Goal: Task Accomplishment & Management: Manage account settings

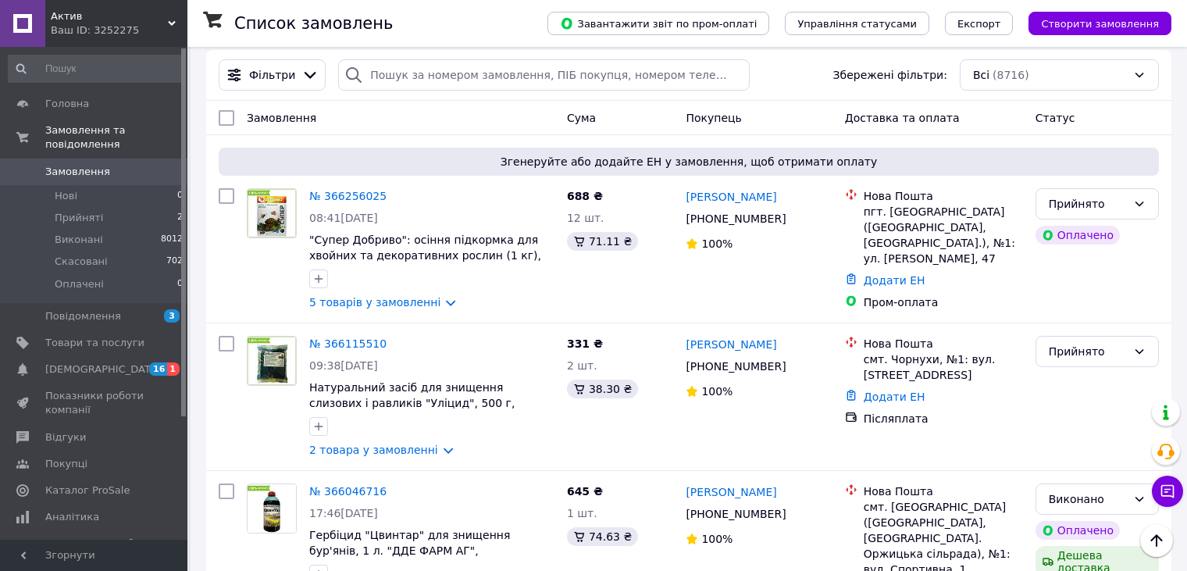
scroll to position [178, 0]
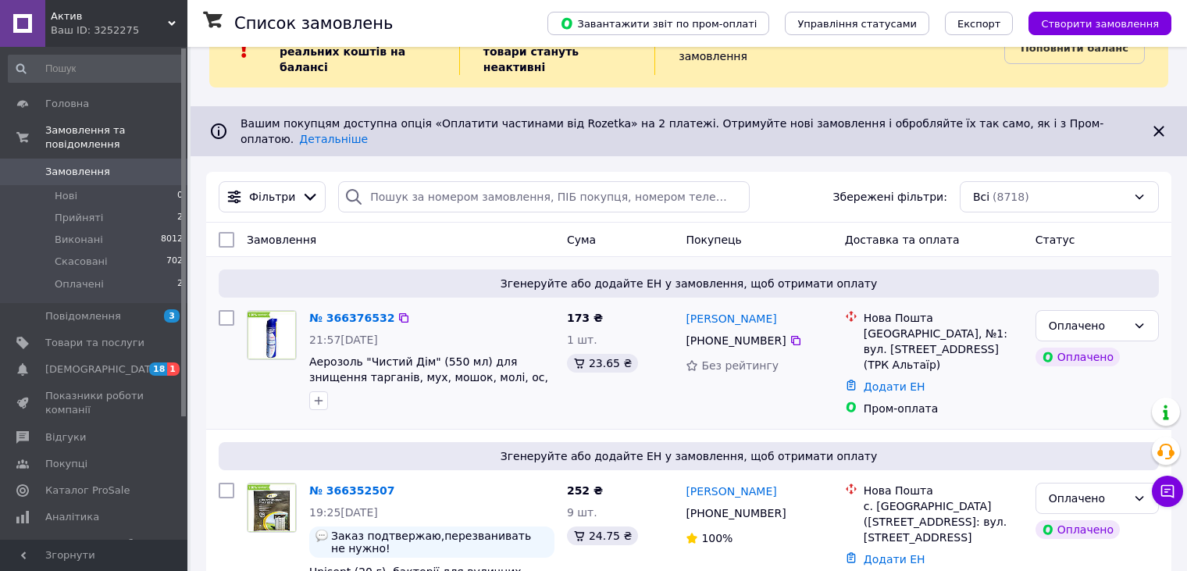
scroll to position [78, 0]
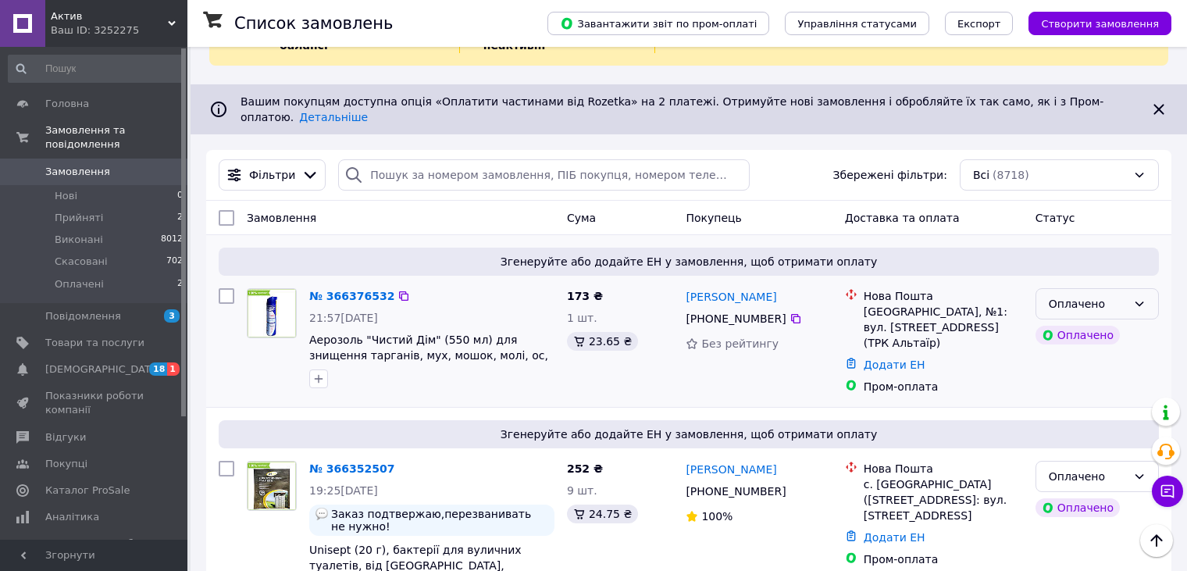
click at [1116, 295] on div "Оплачено" at bounding box center [1088, 303] width 78 height 17
click at [1116, 305] on li "Прийнято" at bounding box center [1097, 310] width 122 height 28
click at [1133, 470] on icon at bounding box center [1139, 476] width 12 height 12
click at [1133, 473] on li "Прийнято" at bounding box center [1097, 476] width 122 height 28
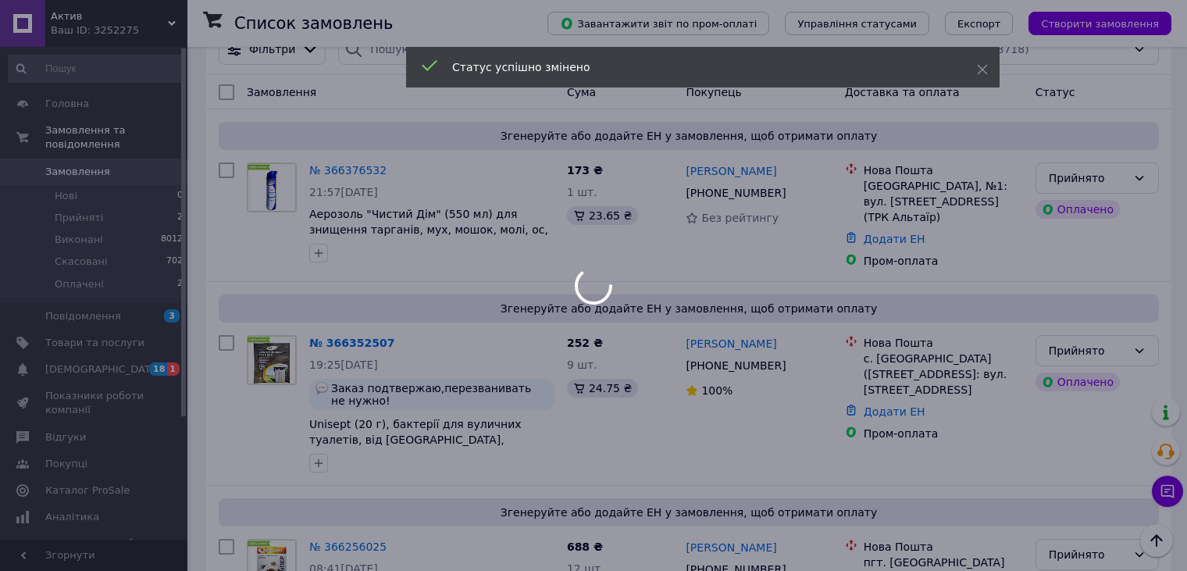
scroll to position [234, 0]
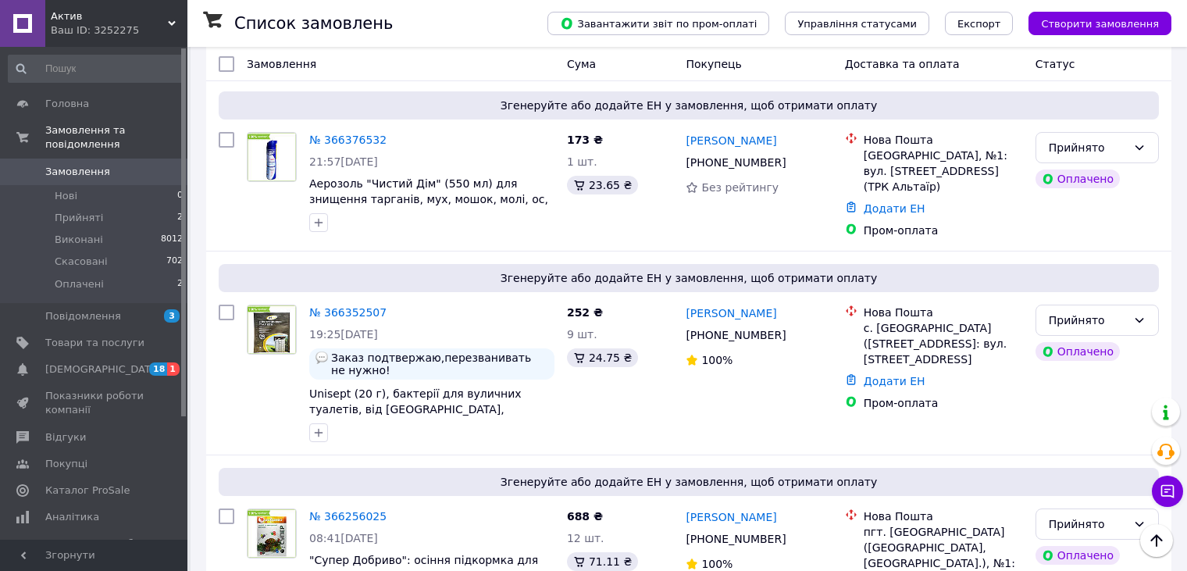
click at [340, 306] on link "№ 366352507" at bounding box center [347, 312] width 77 height 12
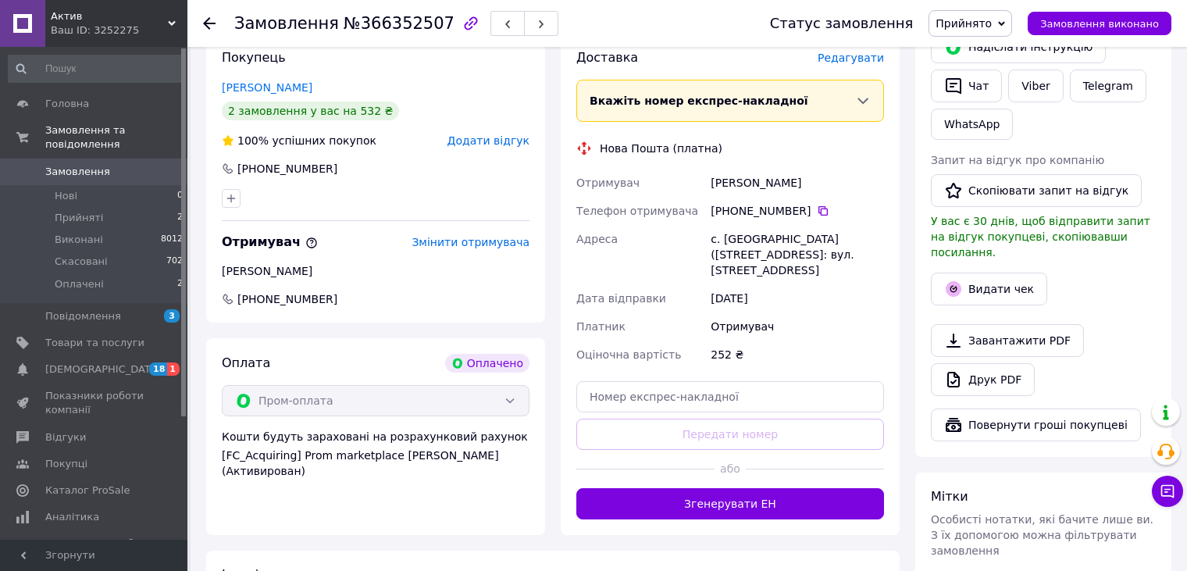
scroll to position [937, 0]
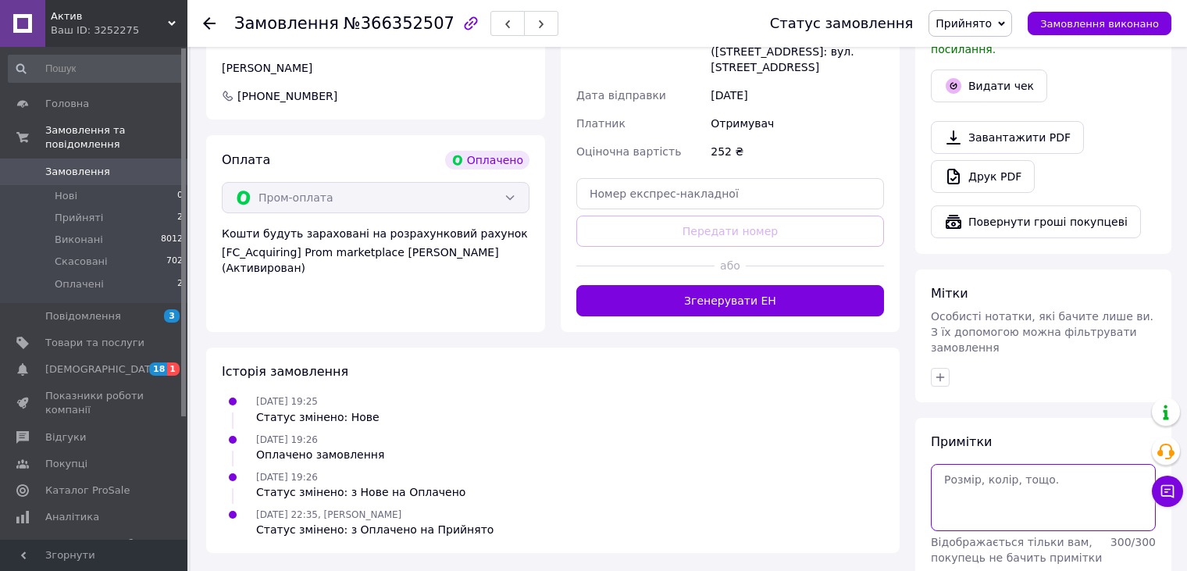
drag, startPoint x: 1049, startPoint y: 456, endPoint x: 1049, endPoint y: 447, distance: 9.4
click at [1049, 464] on textarea at bounding box center [1043, 497] width 225 height 67
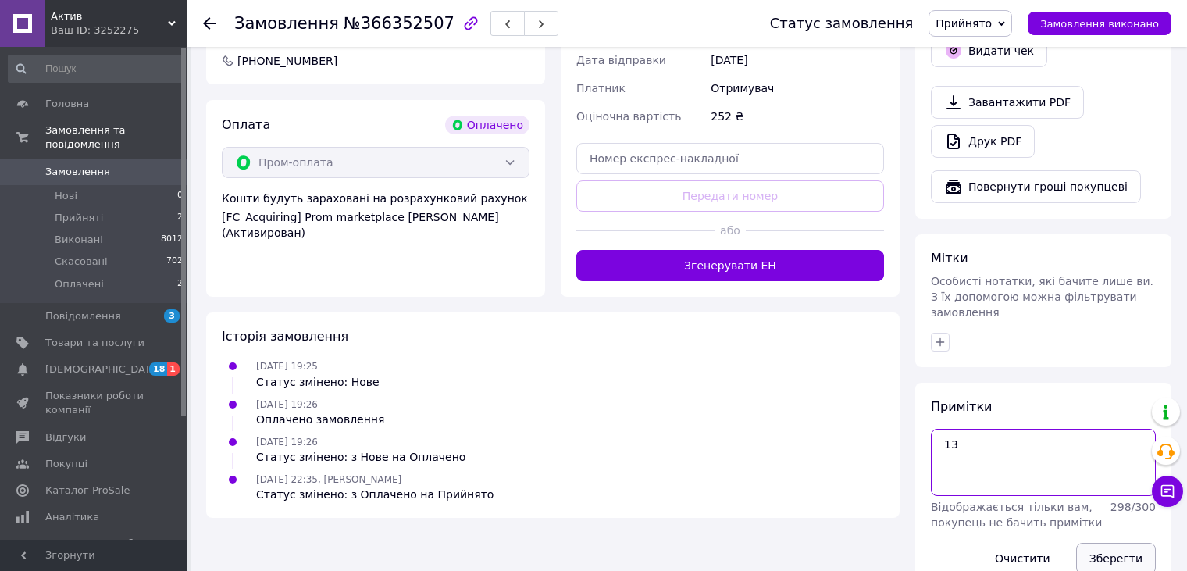
type textarea "13"
click at [1116, 543] on button "Зберегти" at bounding box center [1116, 558] width 80 height 31
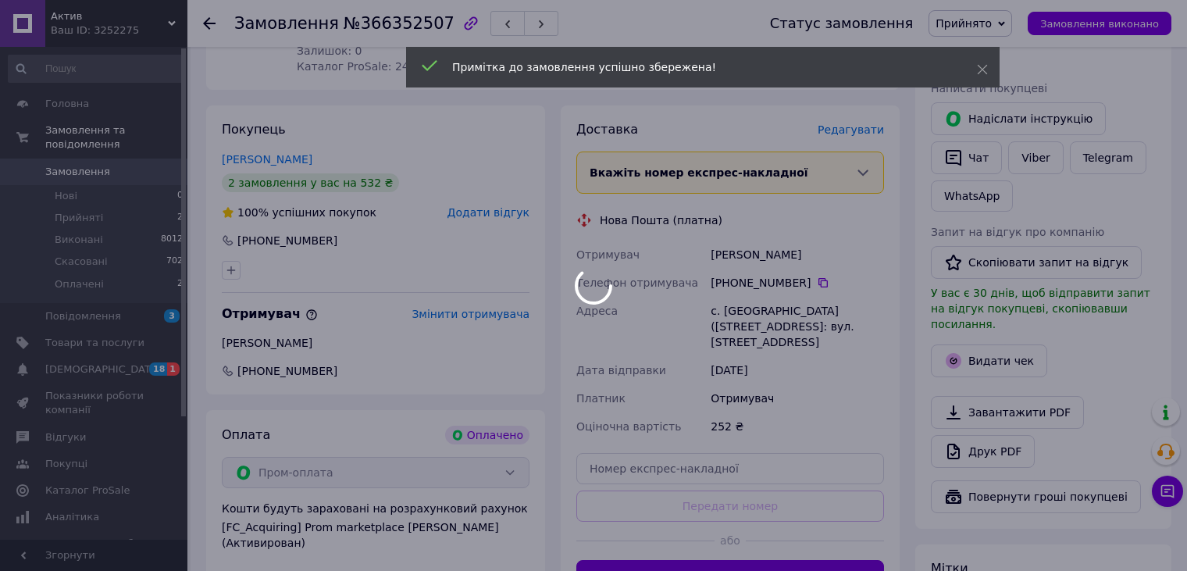
scroll to position [660, 0]
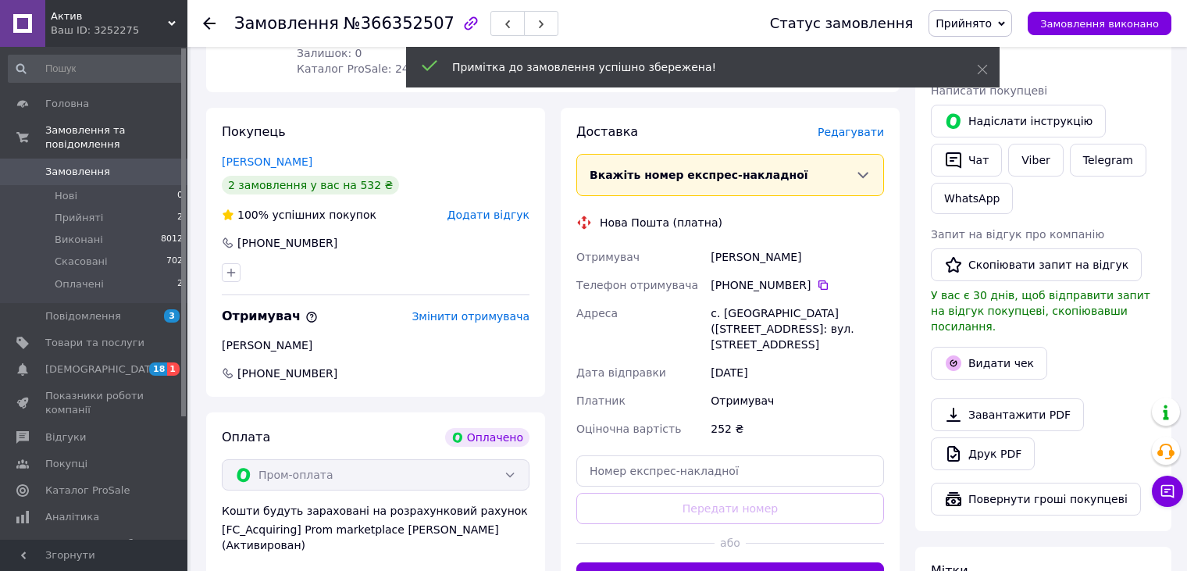
click at [109, 273] on li "Оплачені 2" at bounding box center [96, 288] width 192 height 30
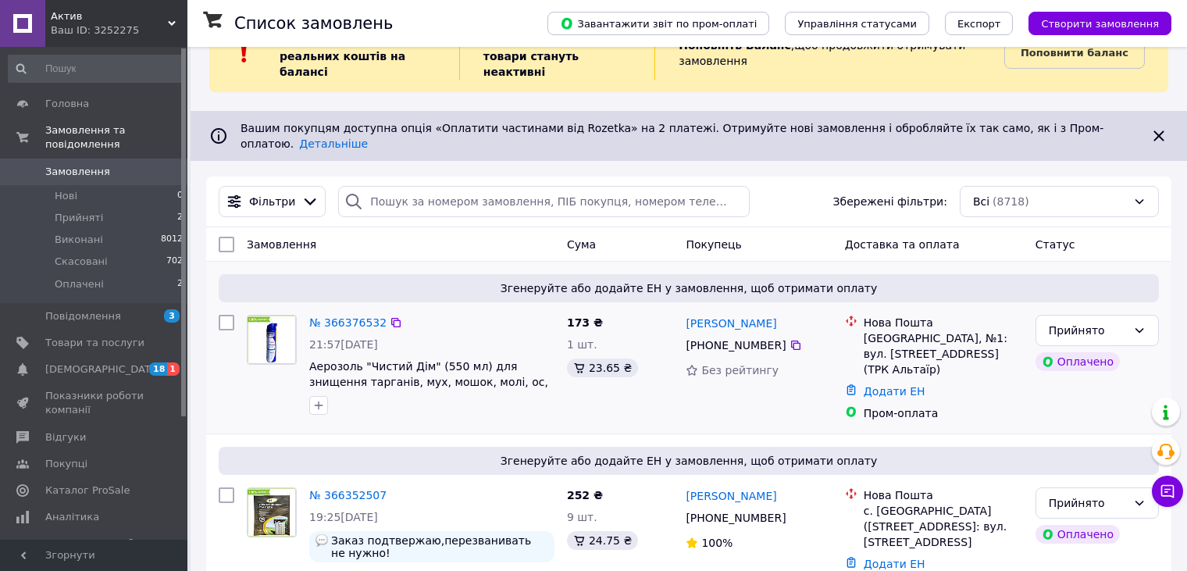
scroll to position [78, 0]
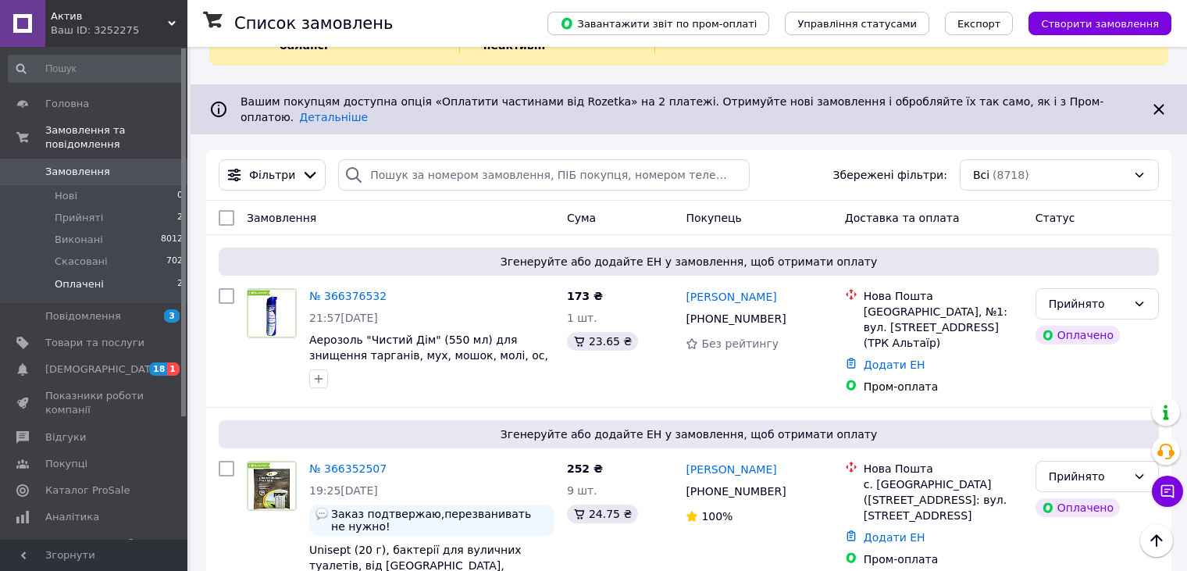
click at [127, 274] on li "Оплачені 2" at bounding box center [96, 288] width 192 height 30
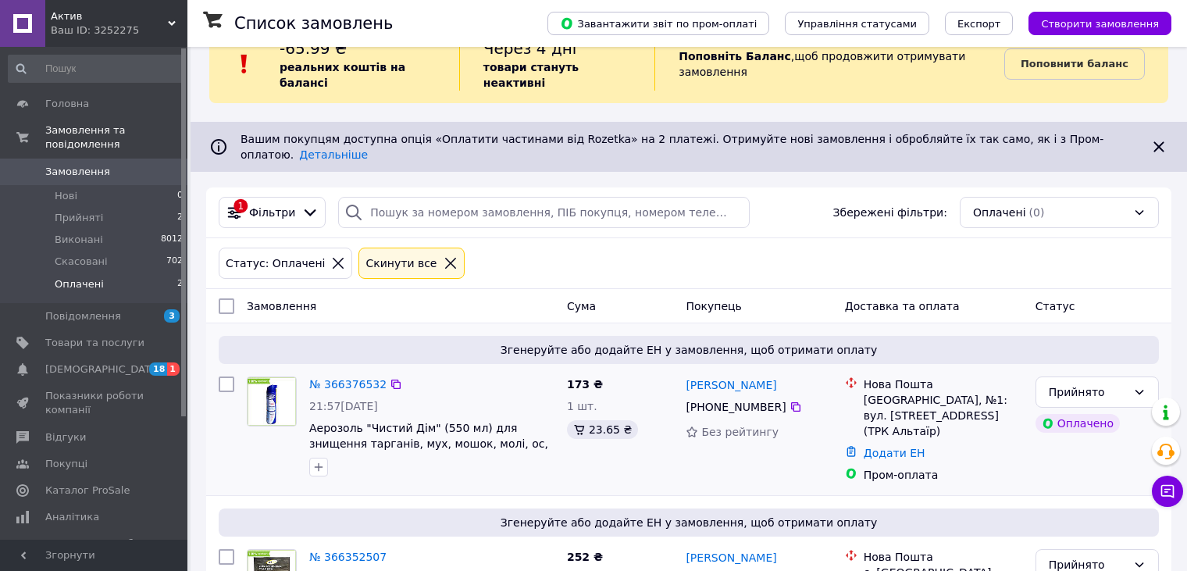
scroll to position [150, 0]
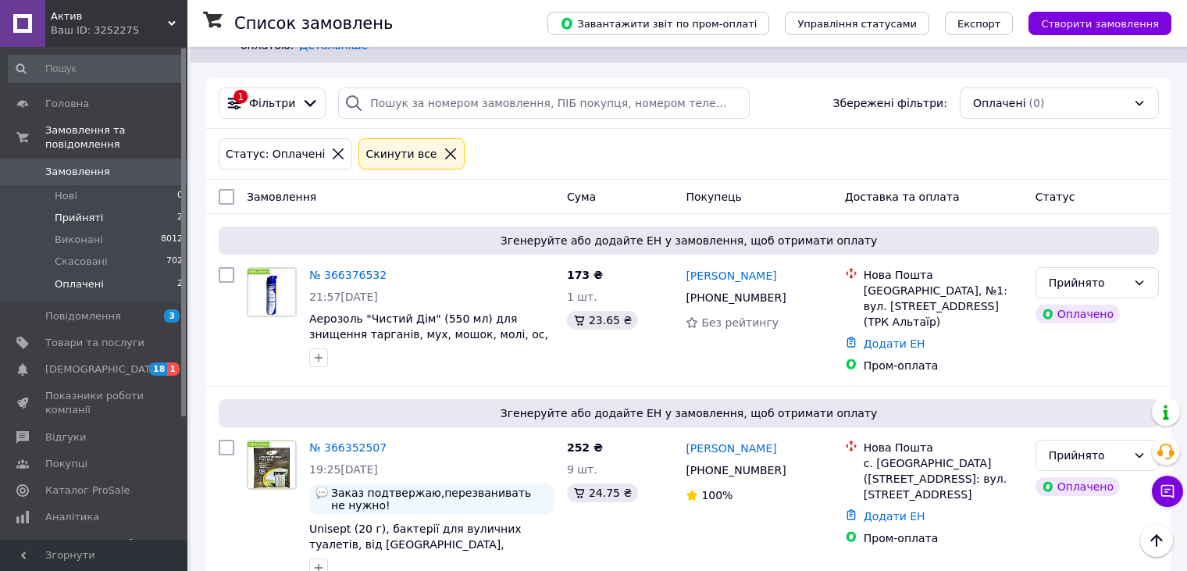
click at [115, 210] on li "Прийняті 2" at bounding box center [96, 218] width 192 height 22
